Goal: Transaction & Acquisition: Purchase product/service

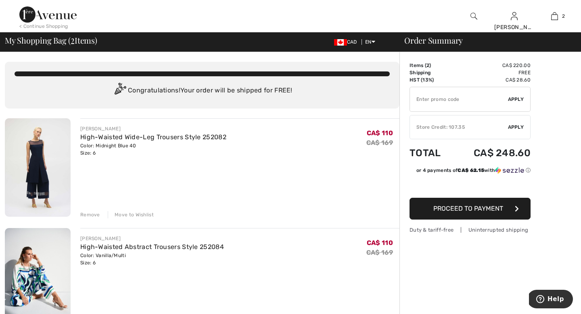
type input "EXTRA15"
type input "NEW15"
type input "EXTRA15"
